Goal: Browse casually: Explore the website without a specific task or goal

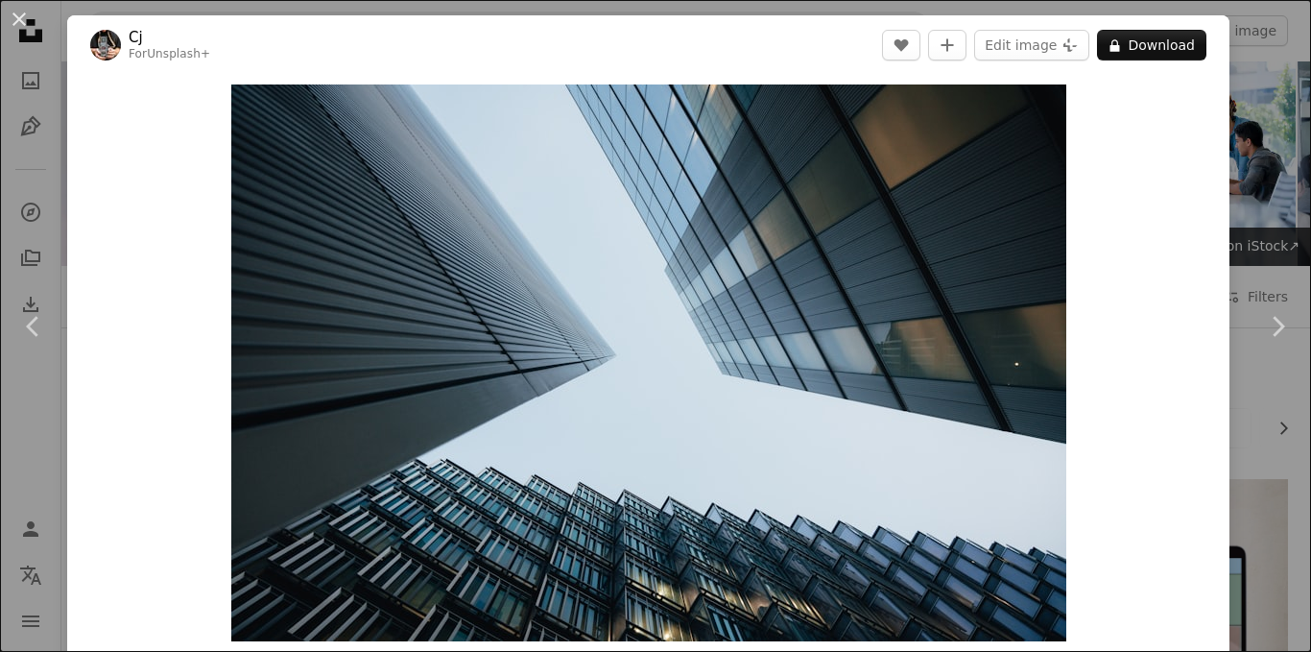
scroll to position [2120, 0]
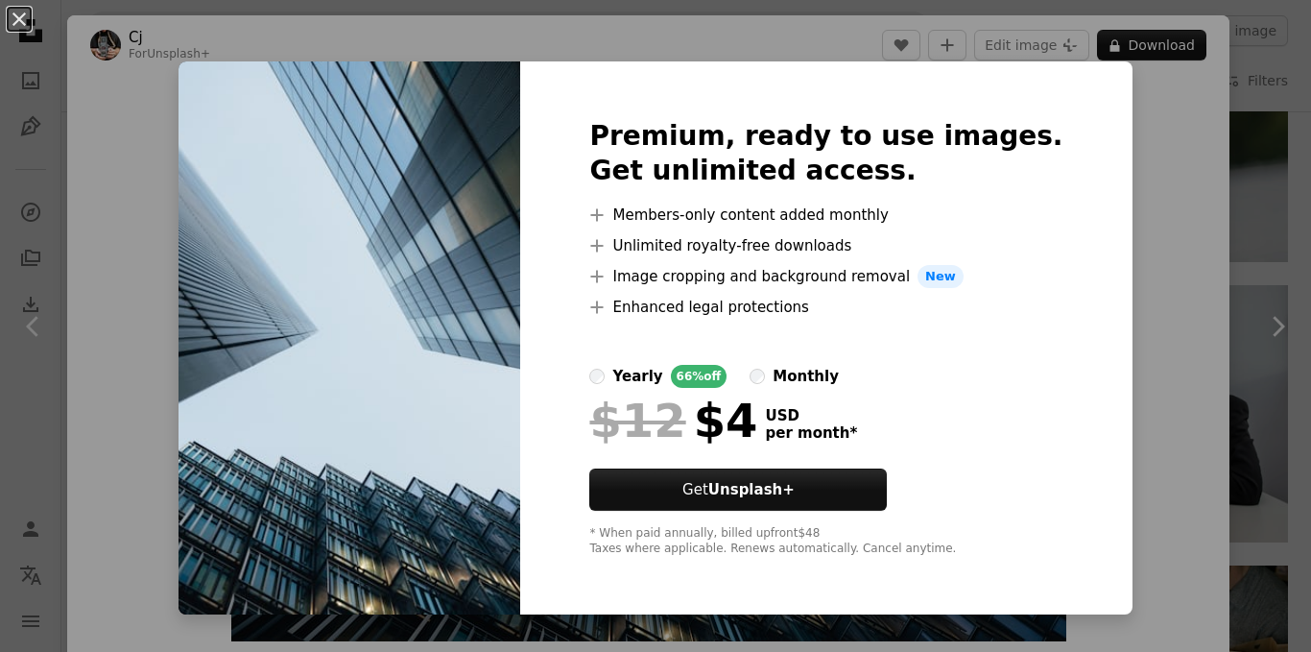
click at [1138, 198] on div "An X shape Premium, ready to use images. Get unlimited access. A plus sign Memb…" at bounding box center [655, 326] width 1311 height 652
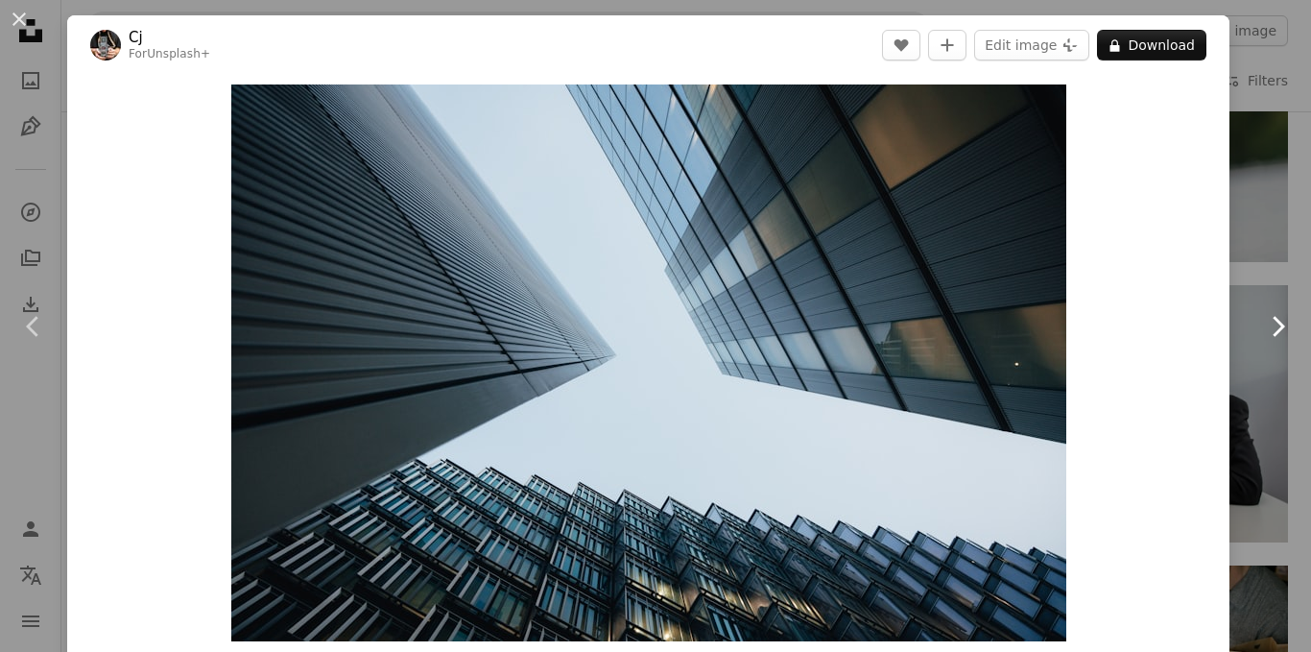
click at [1248, 238] on link "Chevron right" at bounding box center [1277, 326] width 67 height 184
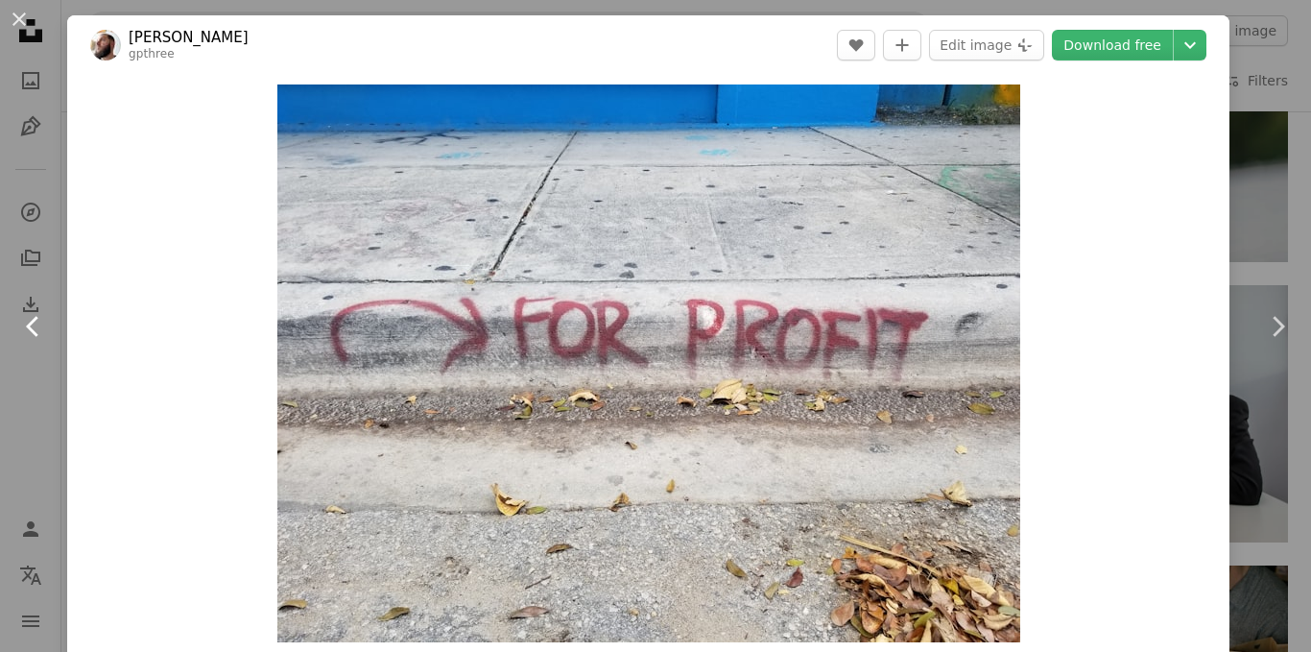
click at [37, 328] on icon "Chevron left" at bounding box center [33, 326] width 31 height 31
